Goal: Find specific page/section: Find specific page/section

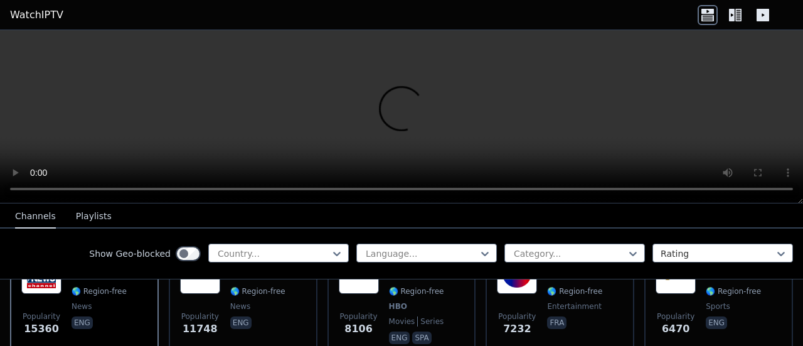
scroll to position [196, 0]
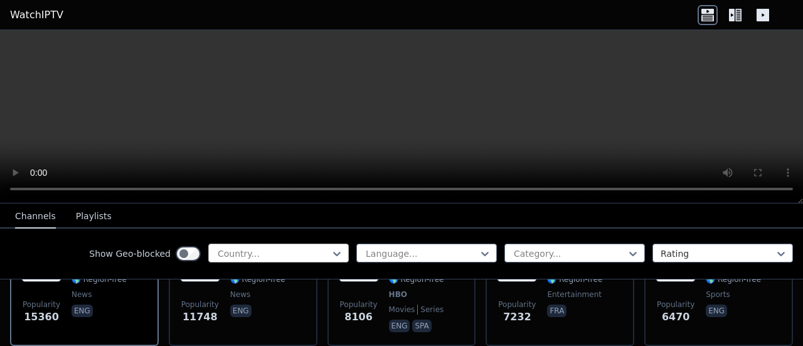
click at [310, 251] on div at bounding box center [273, 253] width 114 height 13
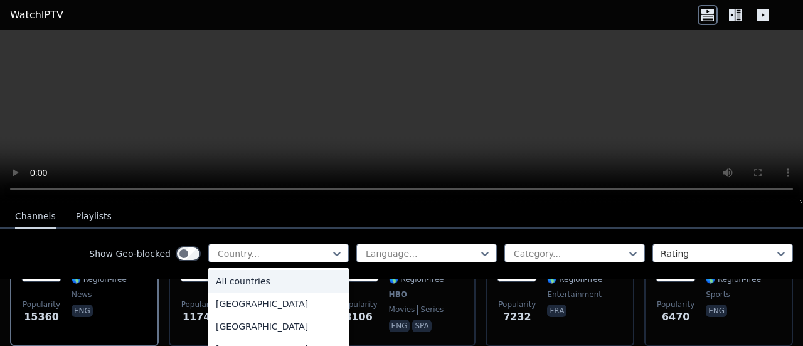
click at [391, 238] on div "Show Geo-blocked 206 results available. Use Up and Down to choose options, pres…" at bounding box center [401, 253] width 803 height 51
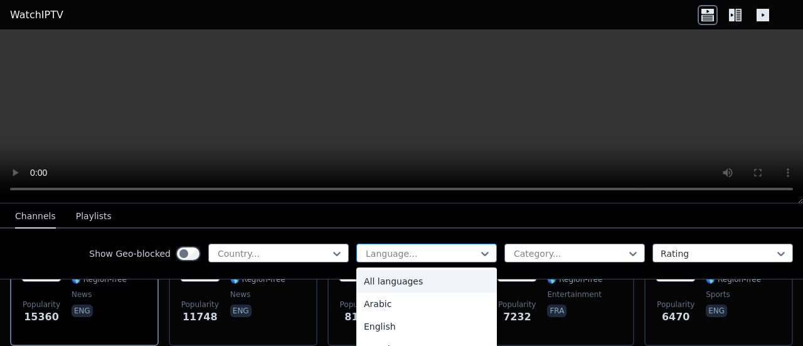
click at [392, 248] on div at bounding box center [422, 253] width 114 height 13
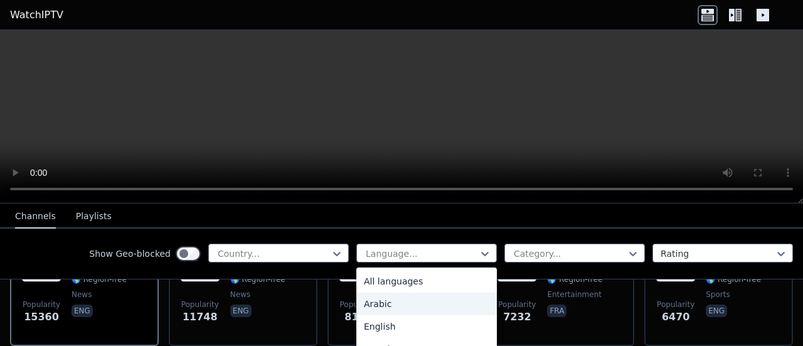
click at [393, 301] on div "Arabic" at bounding box center [426, 303] width 141 height 23
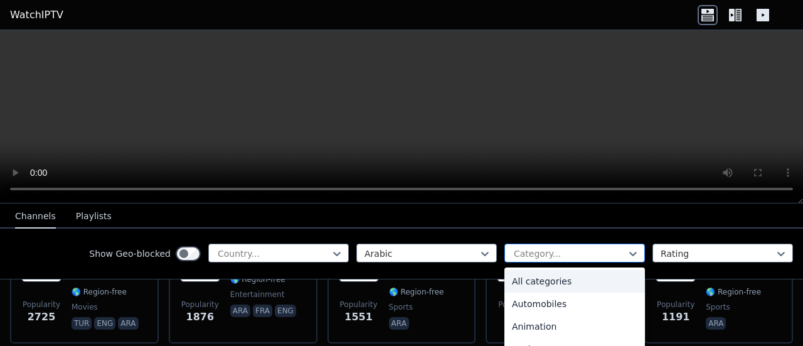
click at [521, 254] on div at bounding box center [570, 253] width 114 height 13
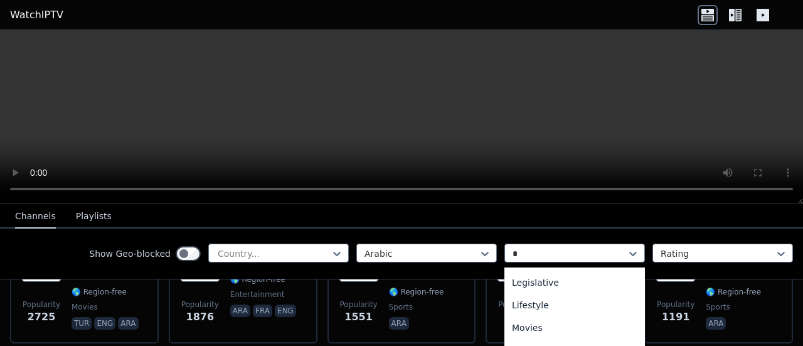
type input "**"
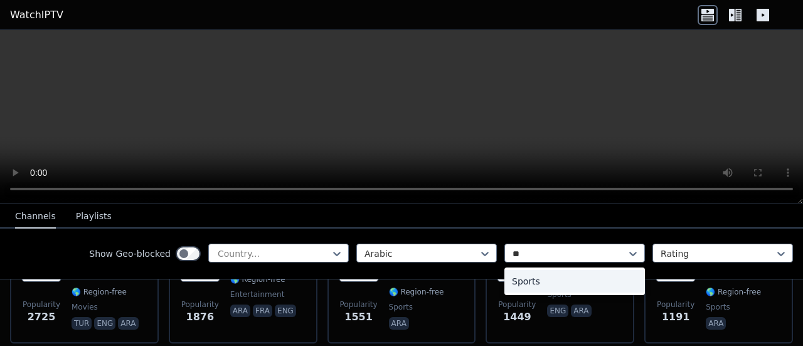
click at [551, 270] on div "Sports" at bounding box center [575, 281] width 141 height 23
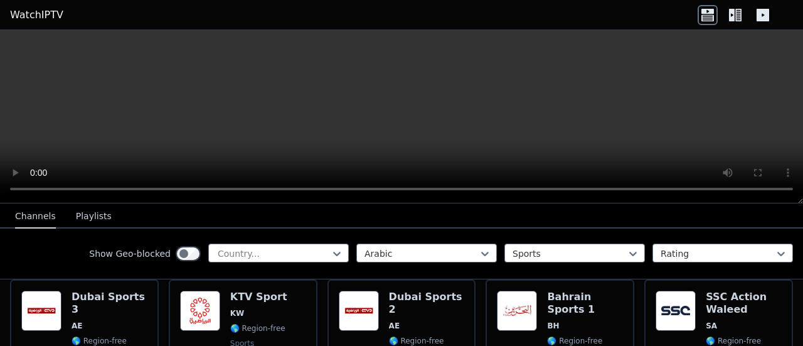
scroll to position [147, 0]
click at [77, 218] on button "Playlists" at bounding box center [94, 217] width 36 height 24
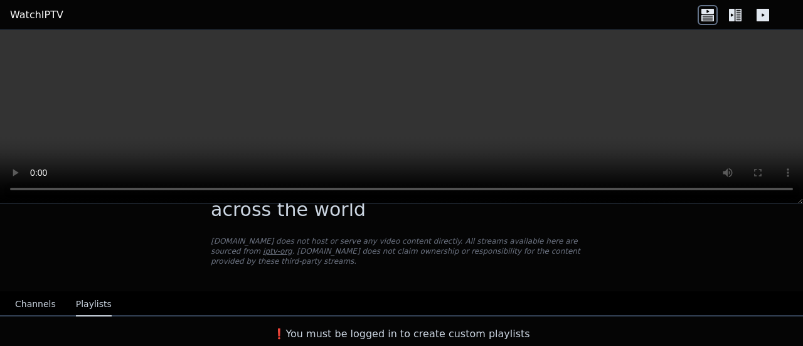
scroll to position [39, 0]
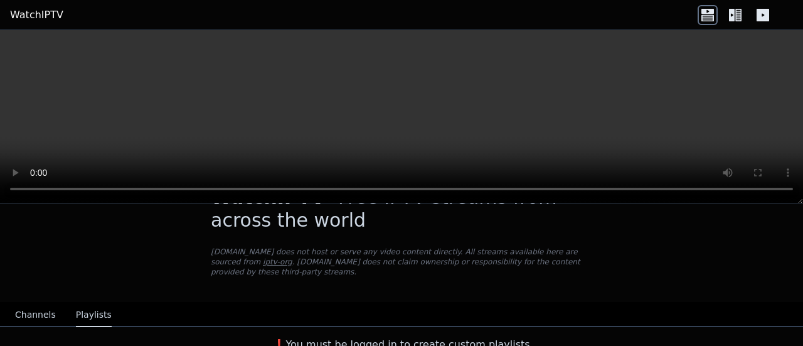
click at [50, 303] on div "Channels Playlists" at bounding box center [63, 315] width 117 height 24
click at [38, 303] on button "Channels" at bounding box center [35, 315] width 41 height 24
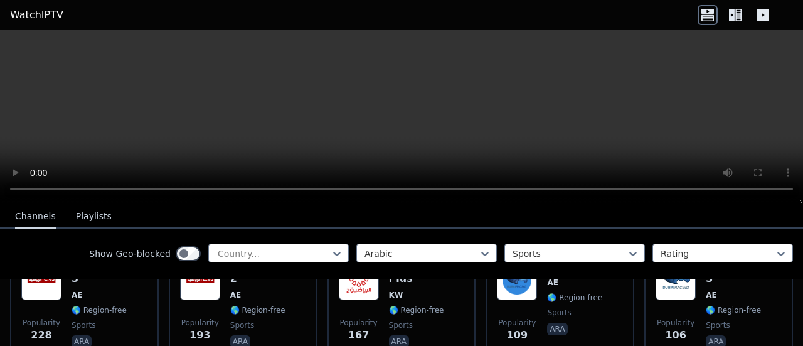
scroll to position [481, 0]
